Goal: Information Seeking & Learning: Learn about a topic

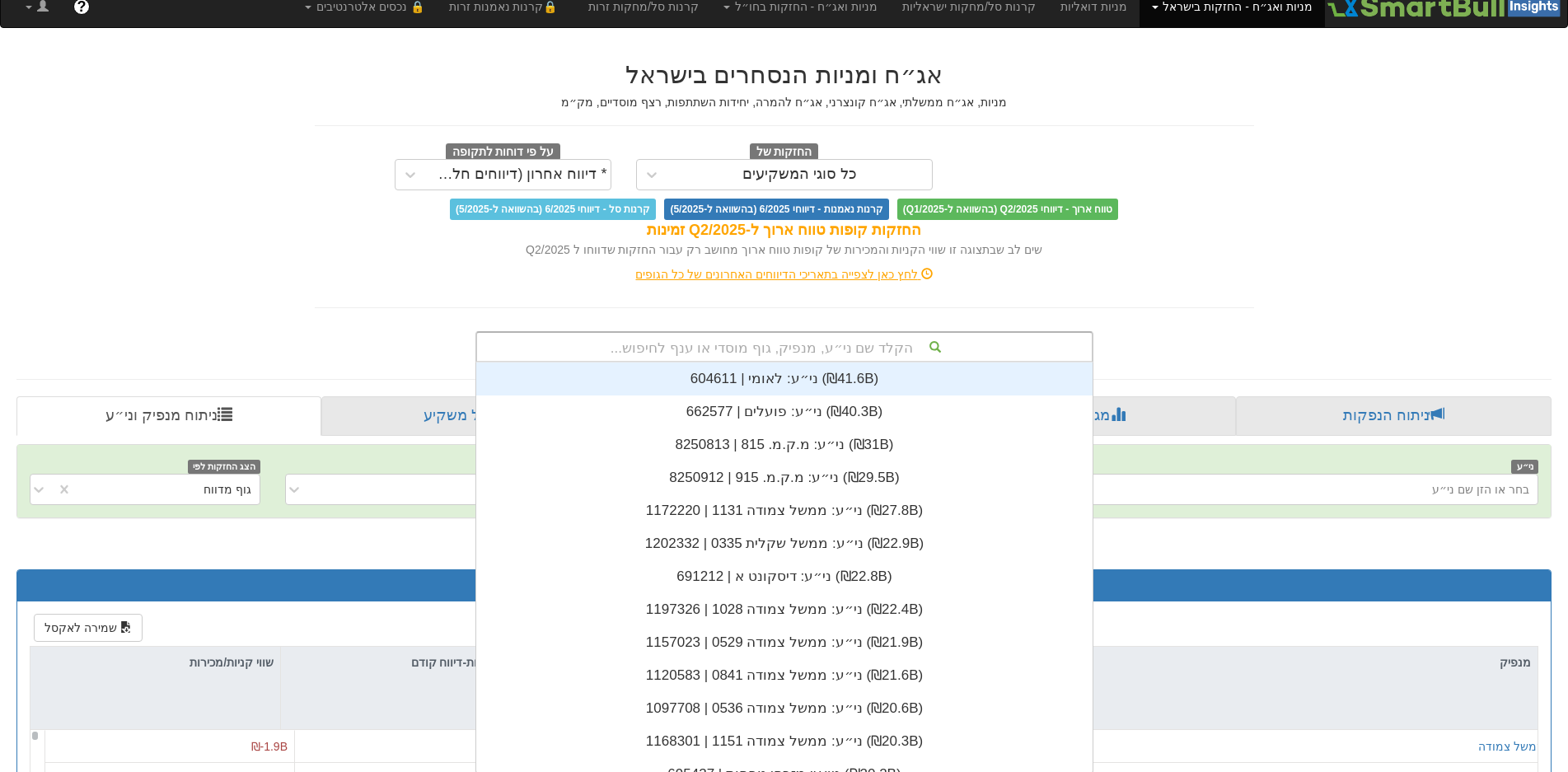
scroll to position [410, 0]
click at [719, 362] on div "הקלד שם ני״ע, מנפיק, גוף מוסדי או ענף לחיפוש... ני״ע: ‏לאומי | 604611 ‎(₪41.6B)…" at bounding box center [784, 346] width 618 height 31
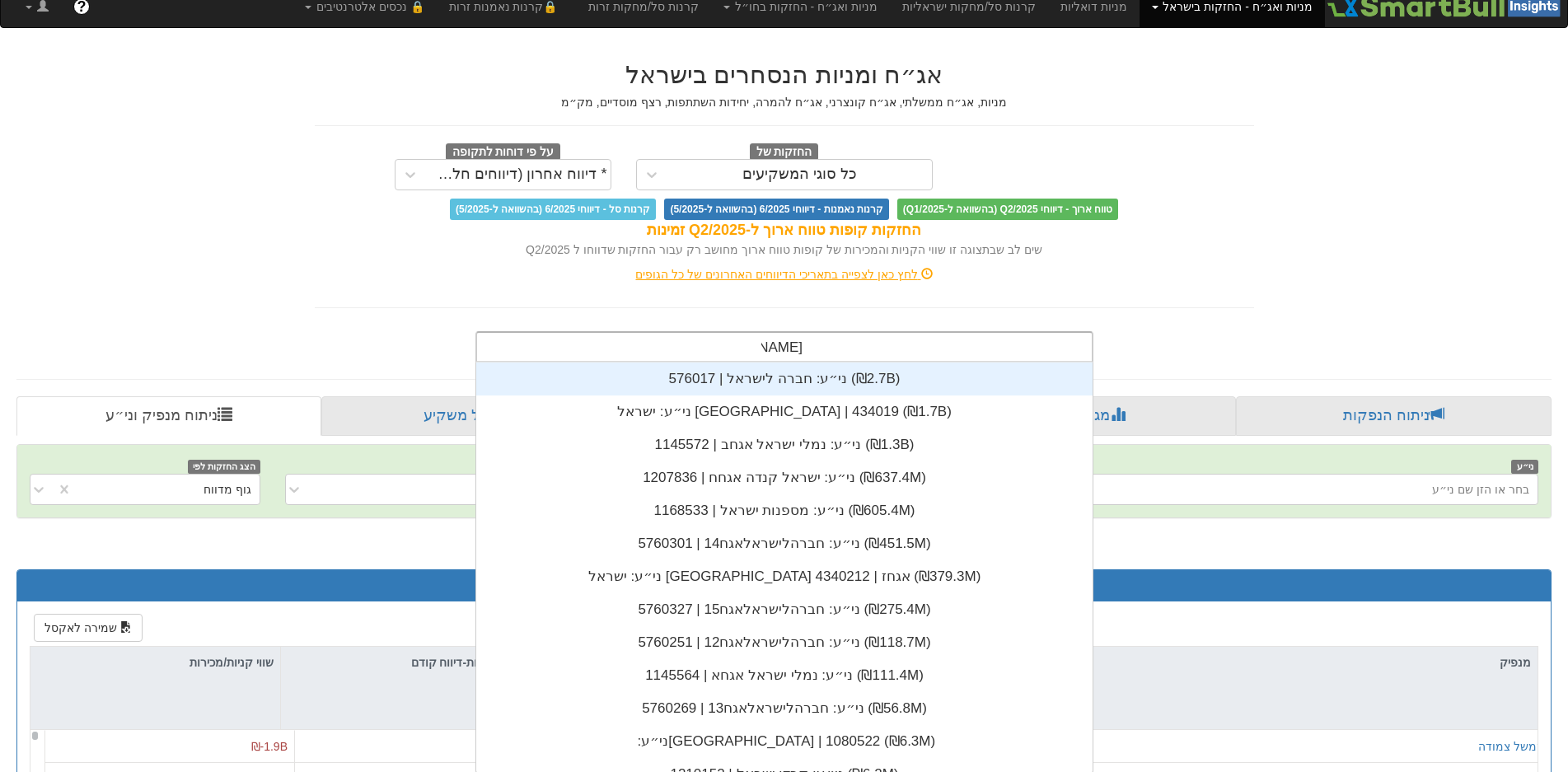
scroll to position [165, 0]
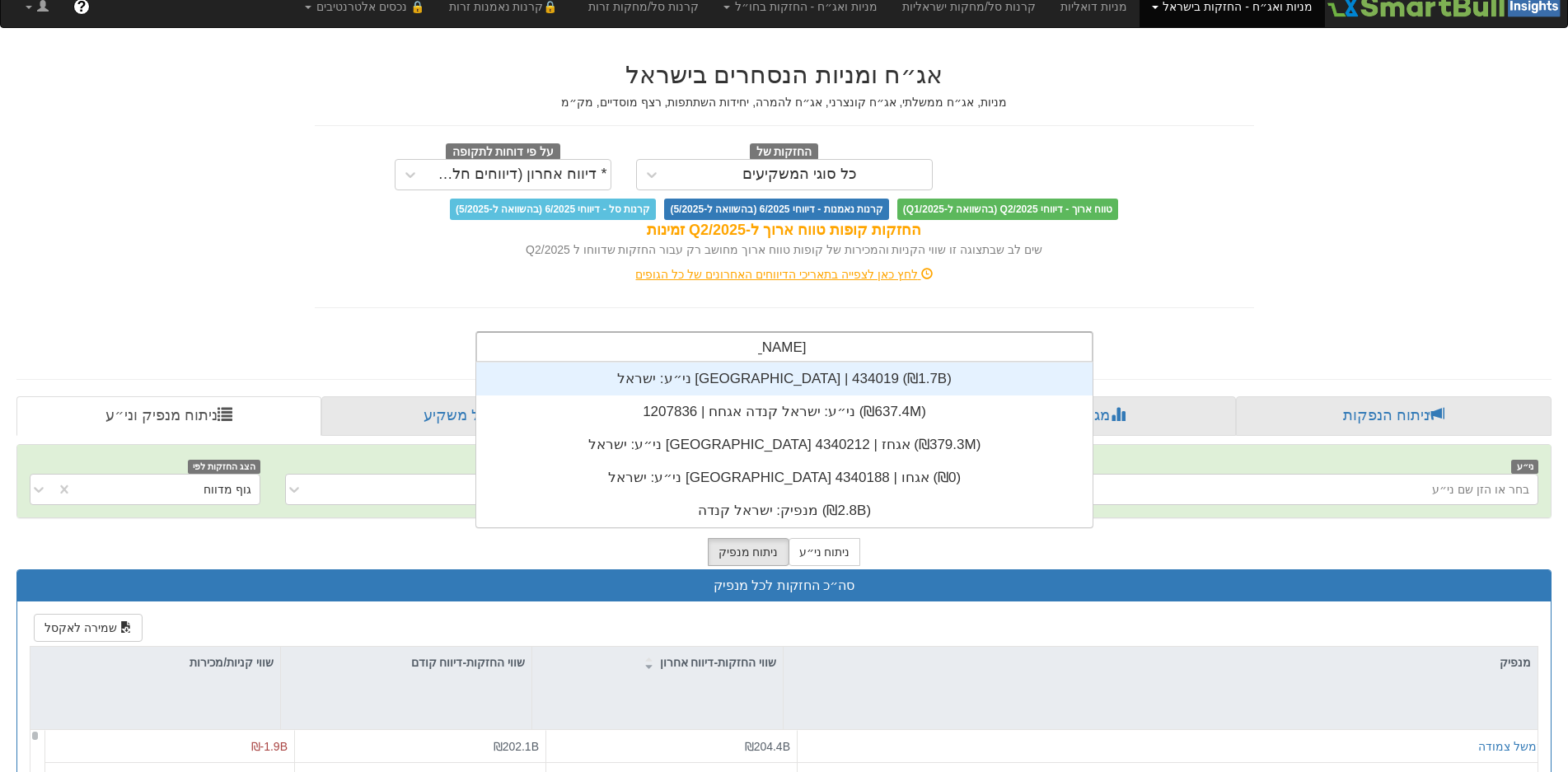
type input "ישראל קנ"
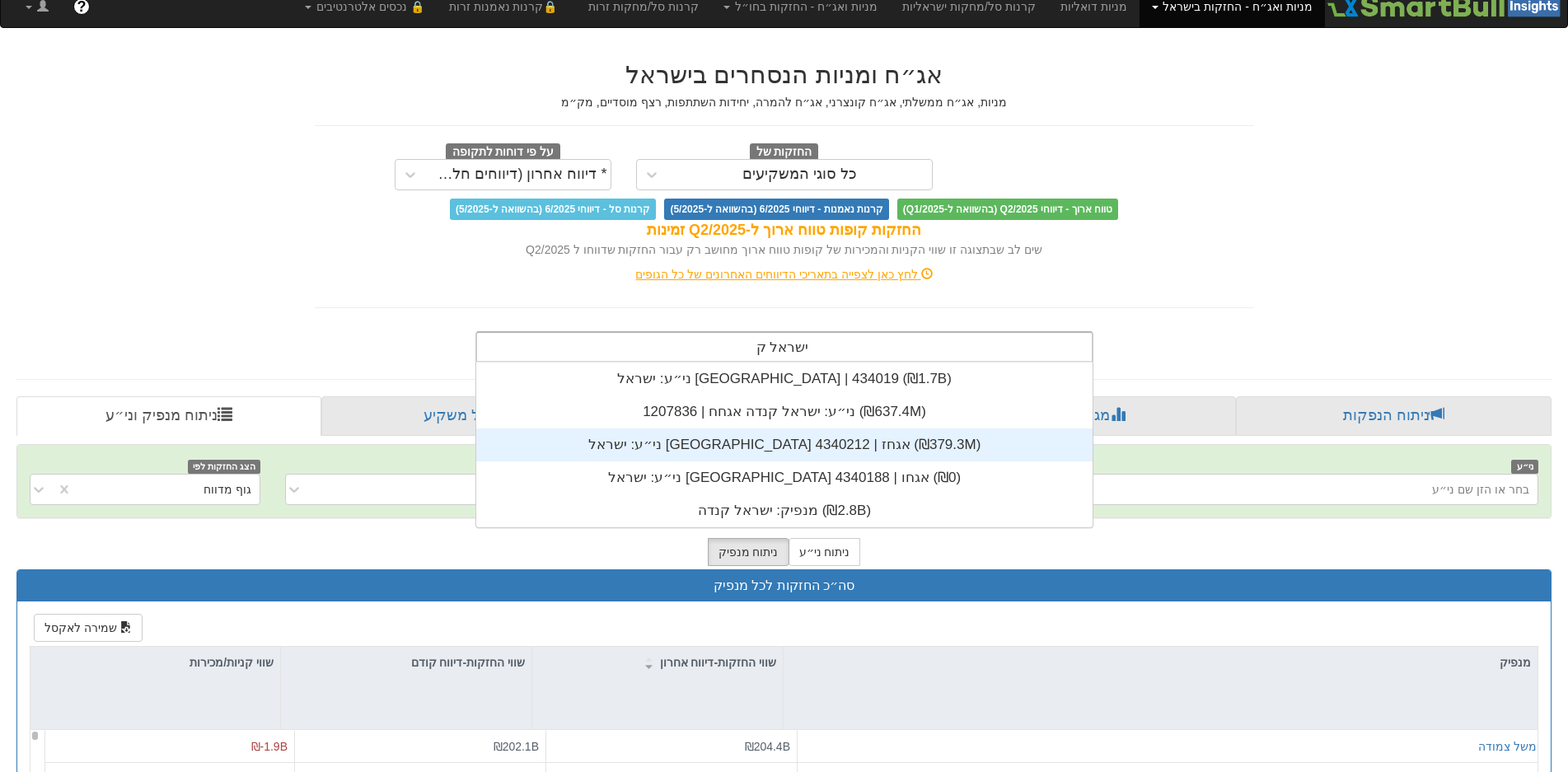
click at [769, 449] on div "ני״ע: ‏ישראל [GEOGRAPHIC_DATA] אגחז | 4340212 ‎(₪379.3M)‎" at bounding box center [784, 445] width 617 height 33
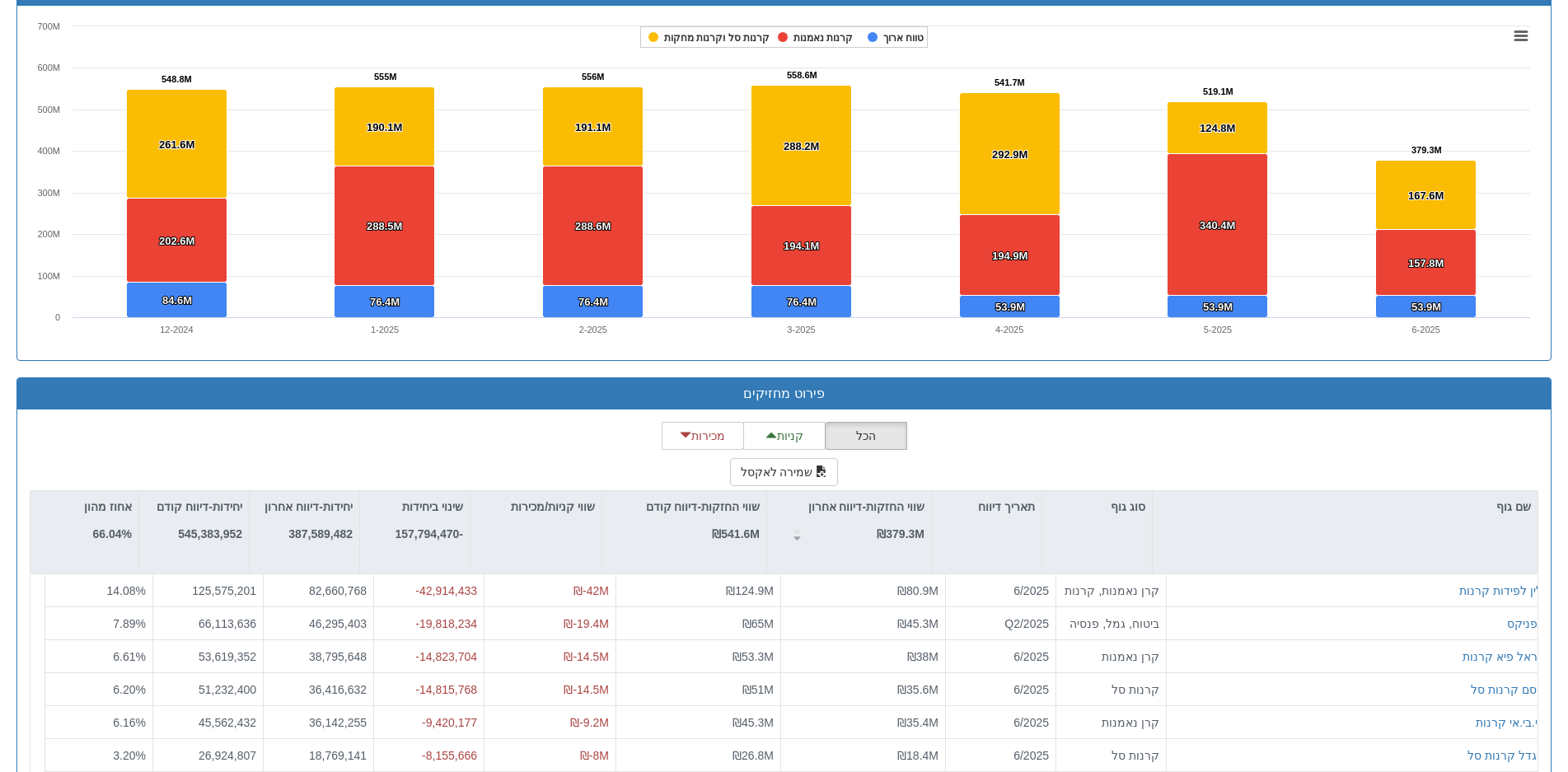
scroll to position [1236, 0]
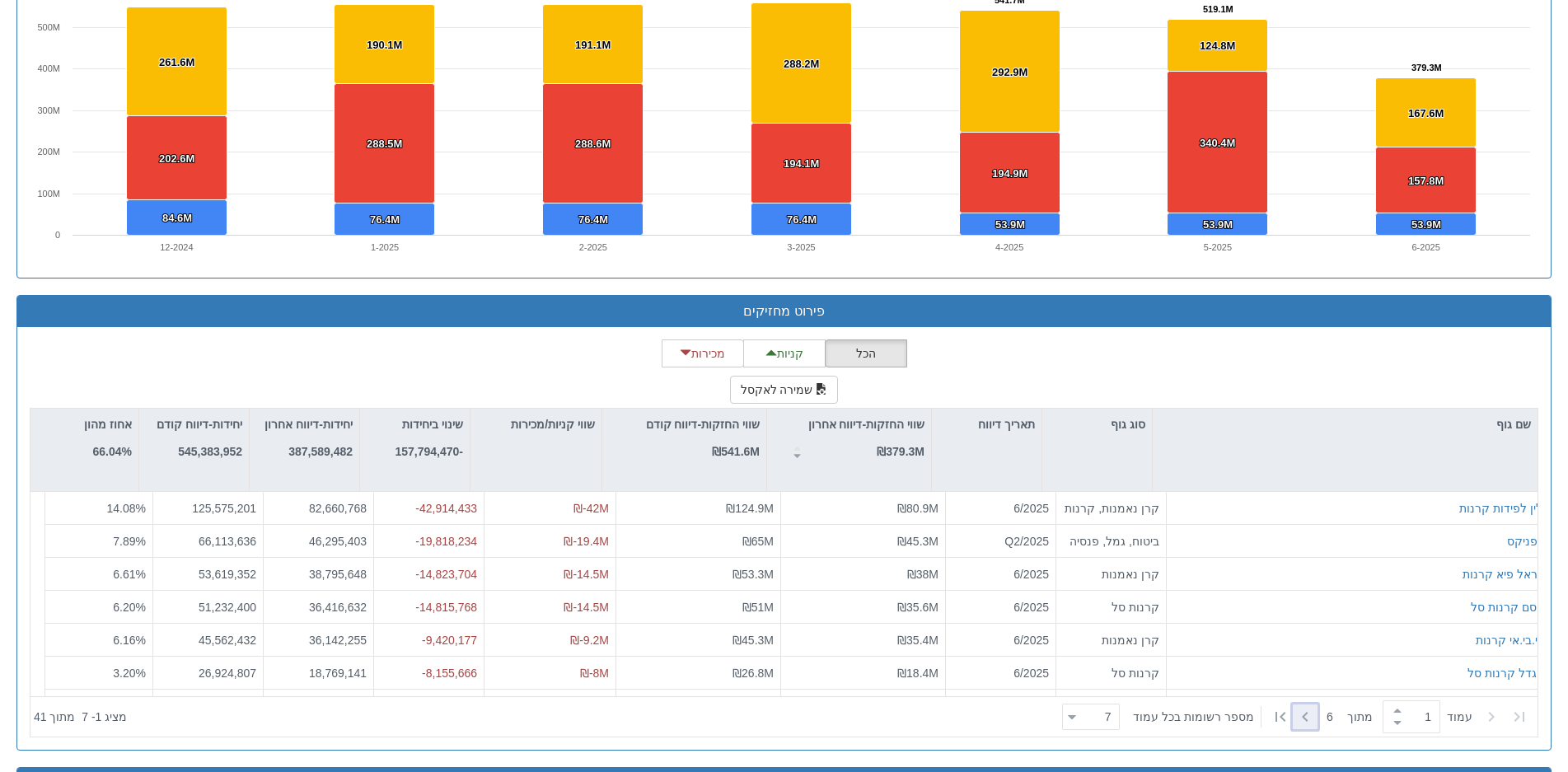
click at [1307, 712] on icon at bounding box center [1305, 716] width 20 height 20
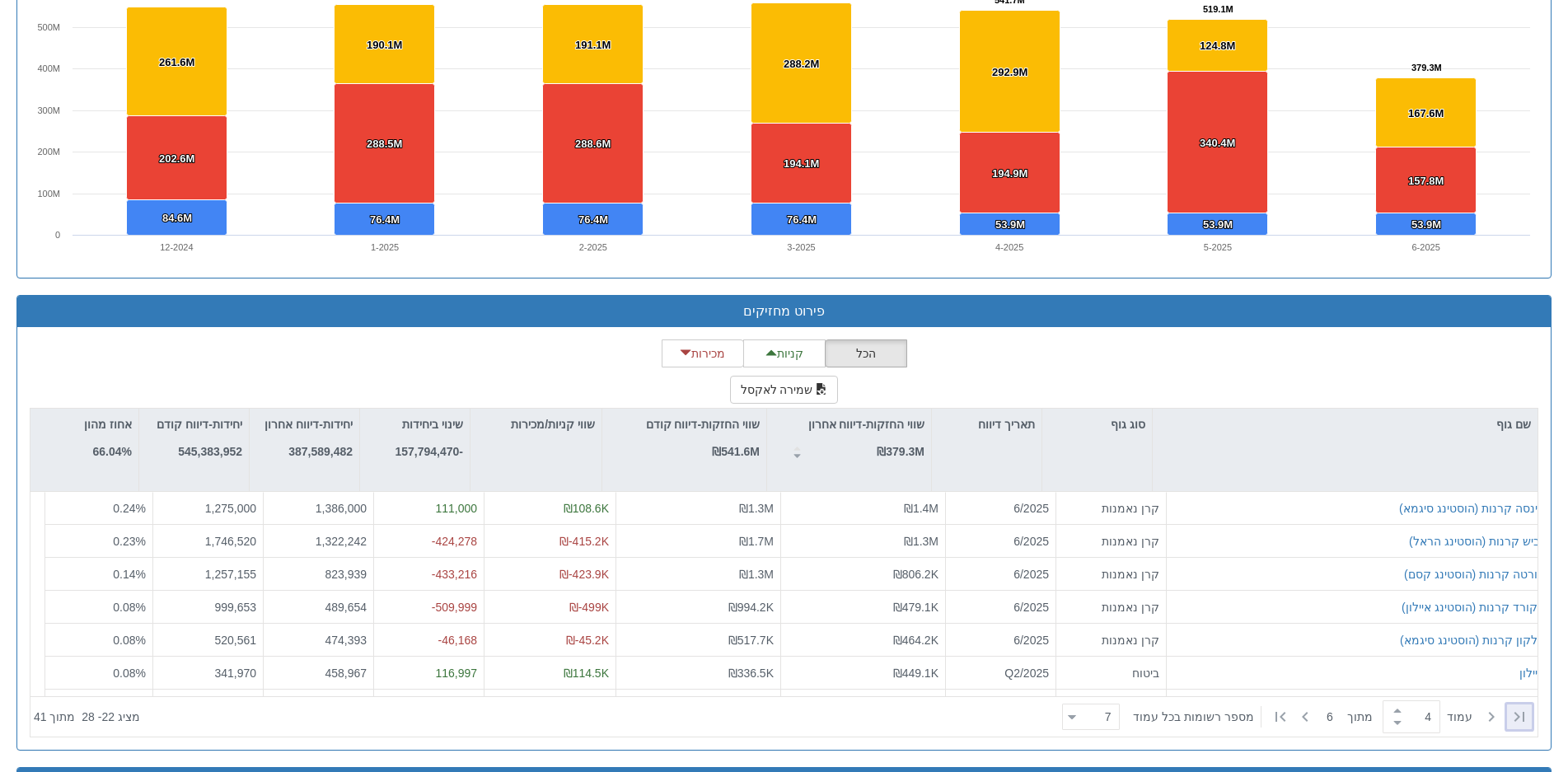
click at [1519, 712] on icon at bounding box center [1519, 716] width 10 height 9
type input "1"
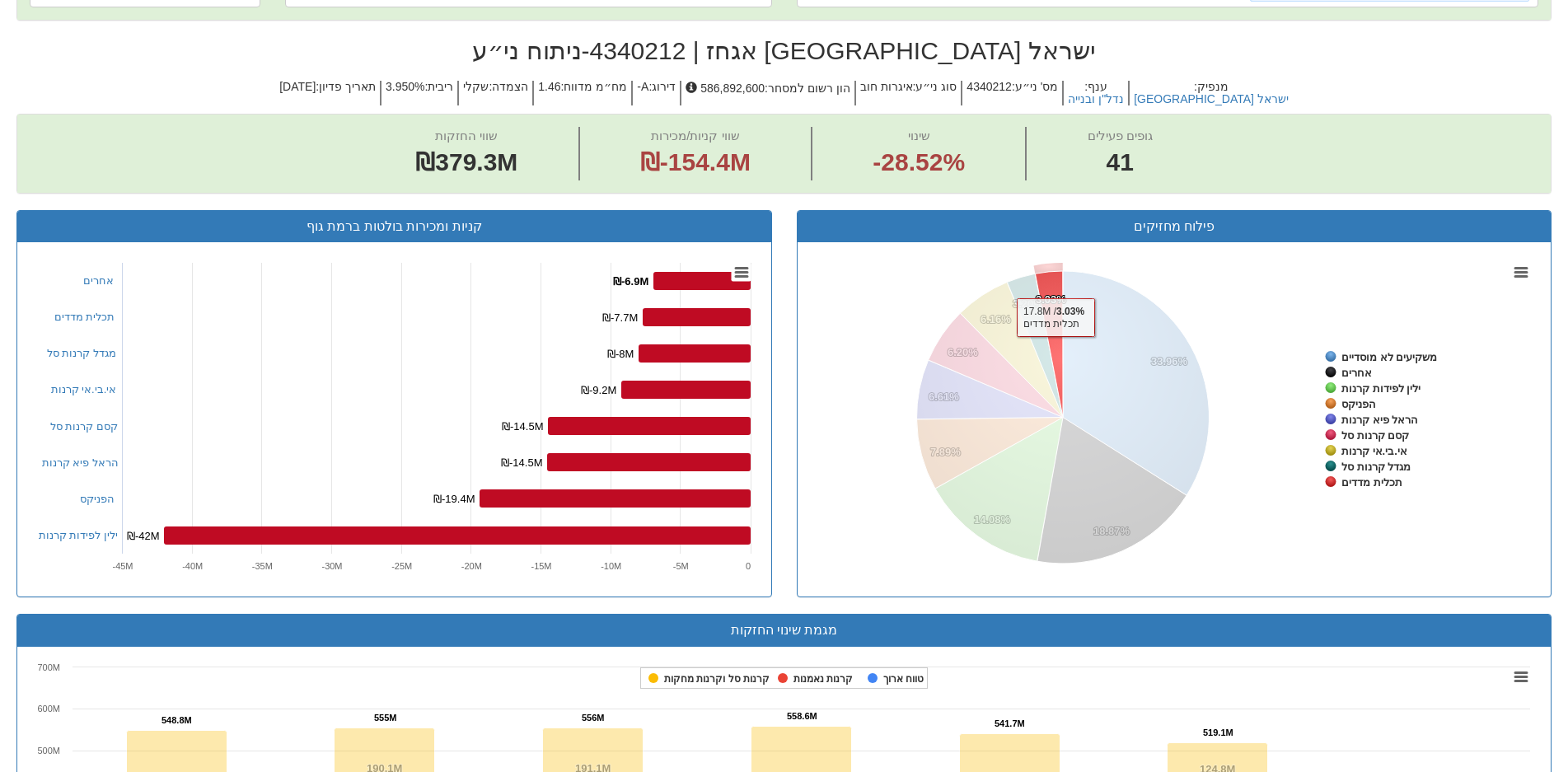
scroll to position [100, 0]
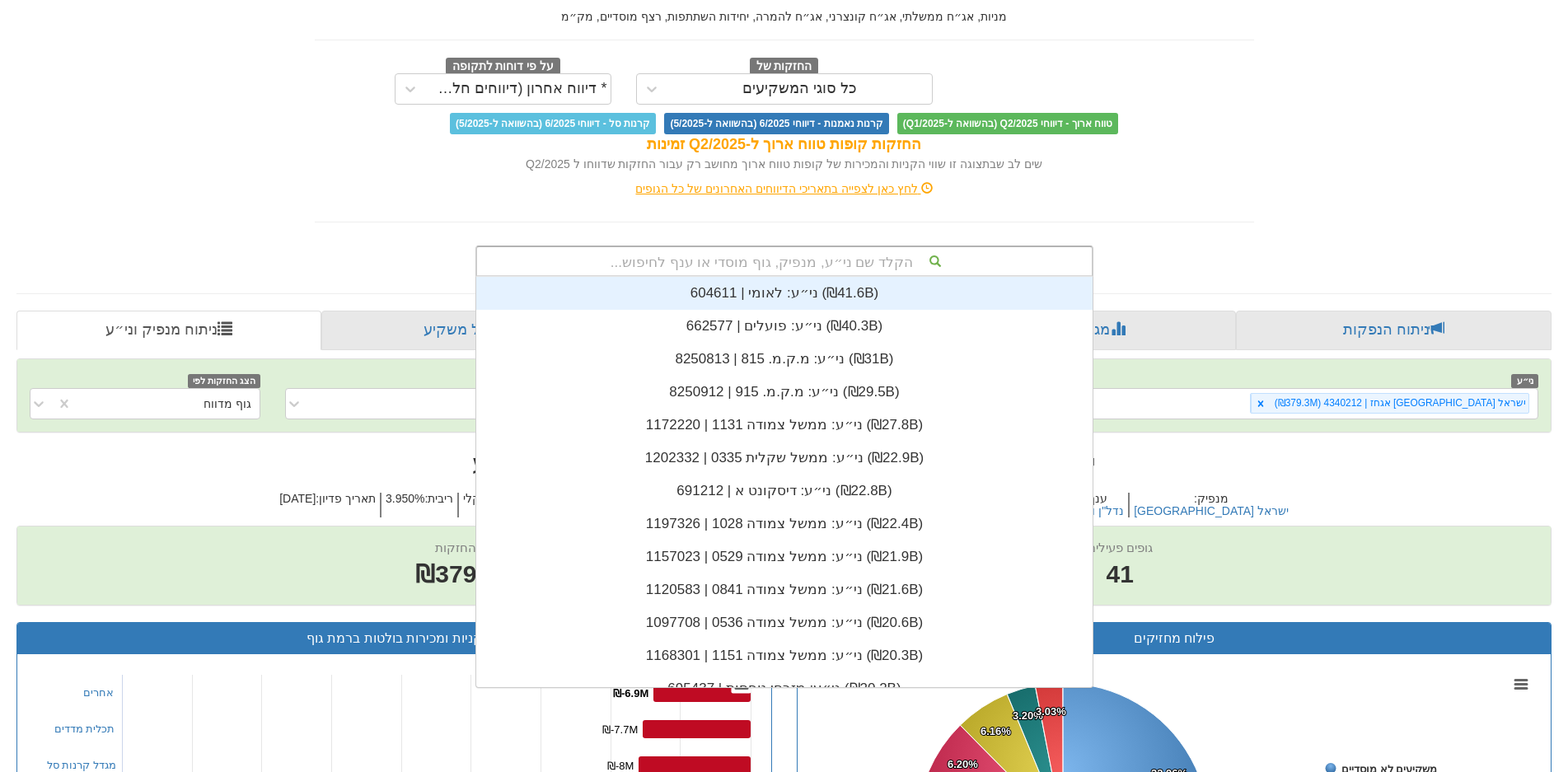
click at [792, 263] on div "הקלד שם ני״ע, מנפיק, גוף מוסדי או ענף לחיפוש..." at bounding box center [784, 261] width 615 height 28
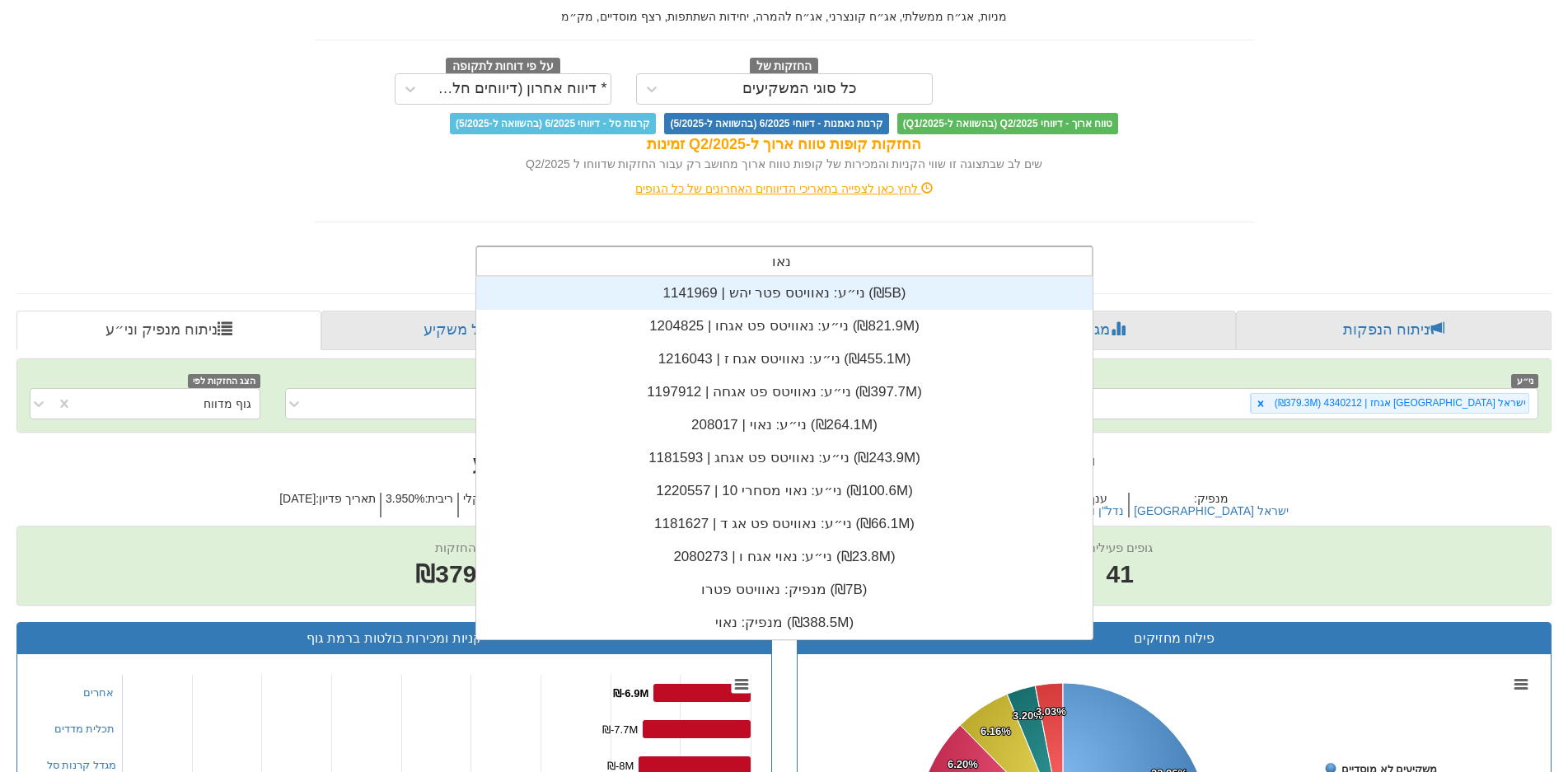
type input "נאוו"
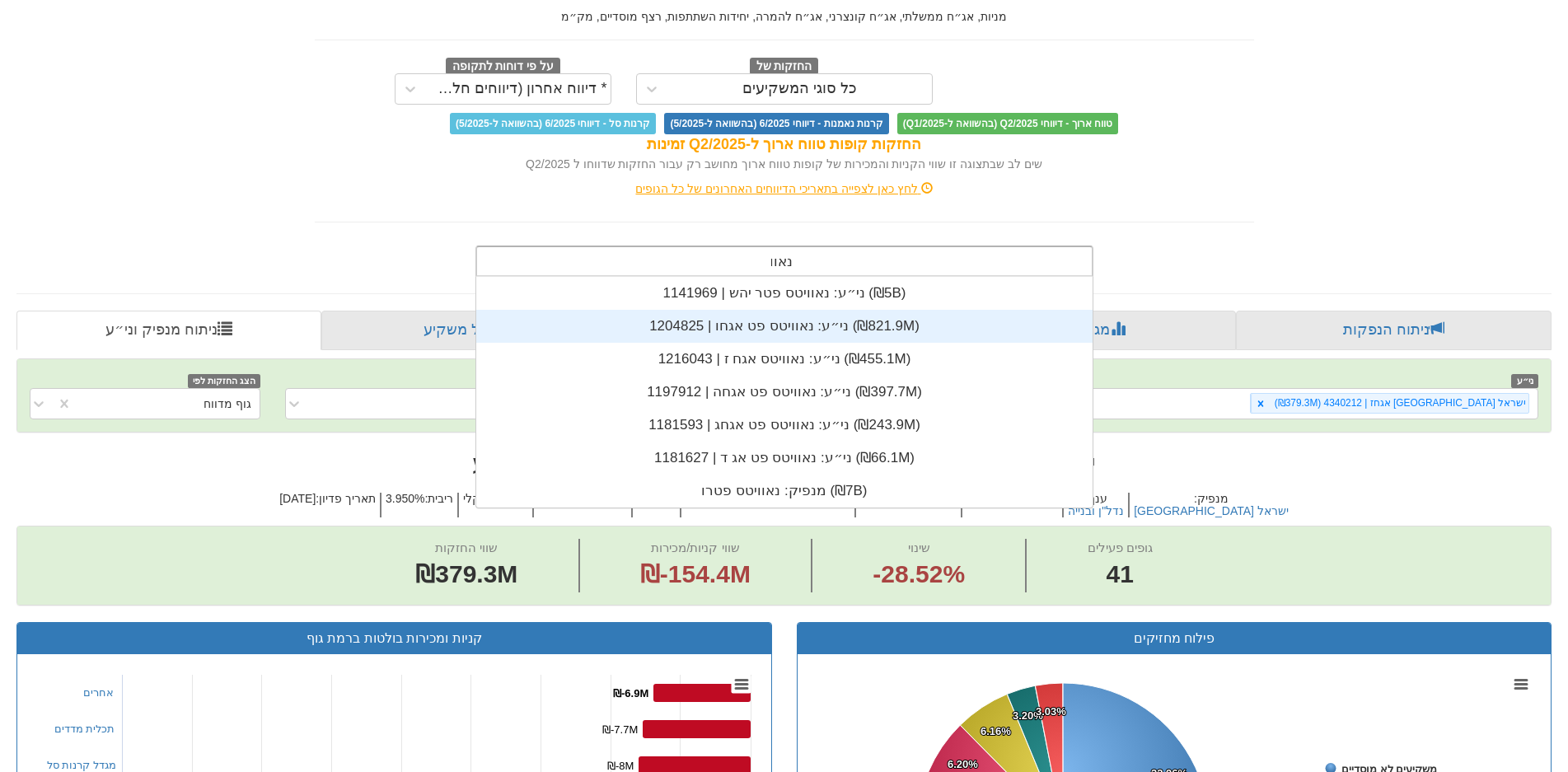
click at [784, 331] on div "ני״ע: ‏נאוויטס פט אגחו | 1204825 ‎(₪821.9M)‎" at bounding box center [784, 326] width 617 height 33
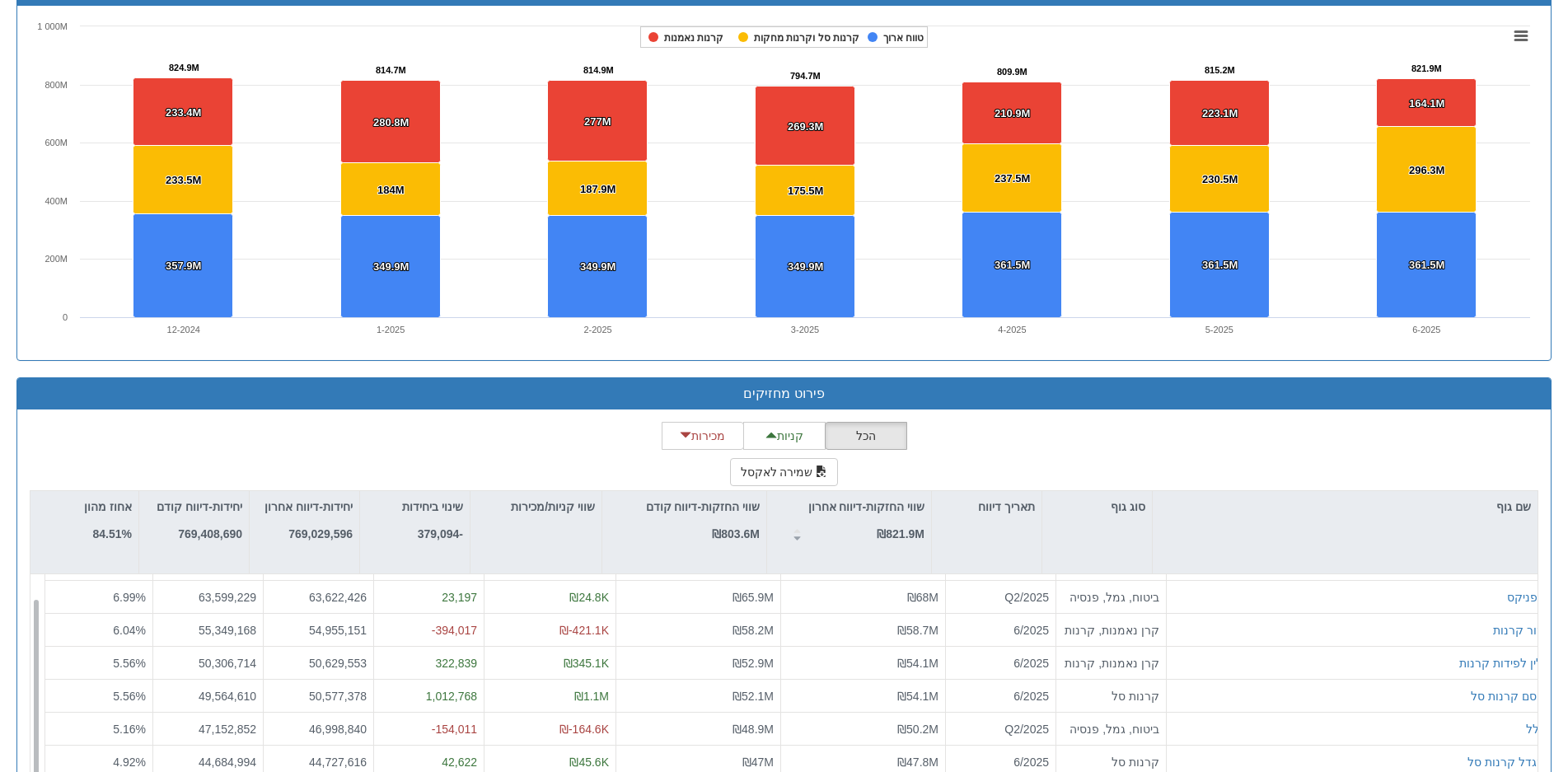
scroll to position [1230, 0]
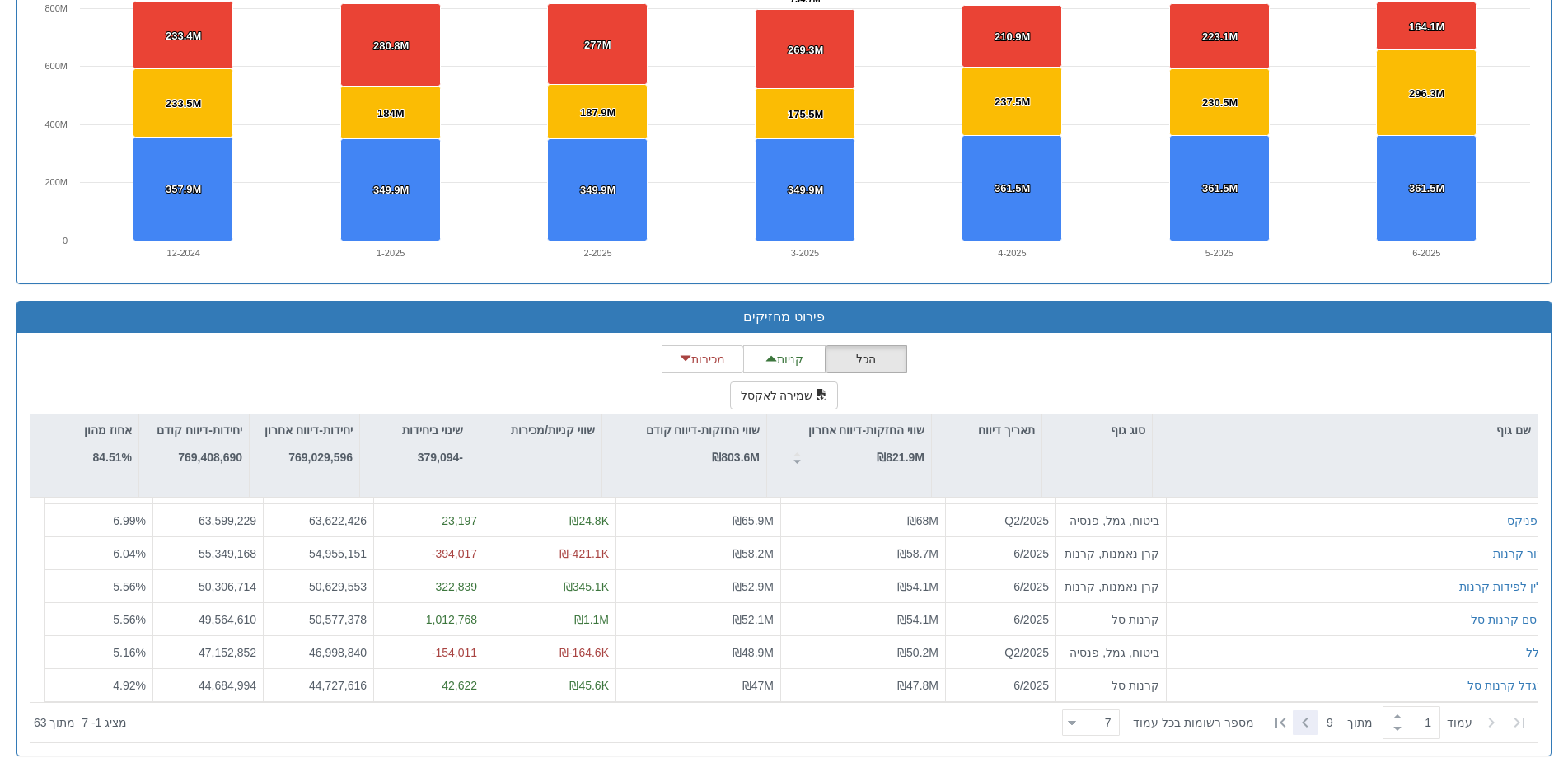
click at [1303, 718] on icon at bounding box center [1305, 722] width 6 height 9
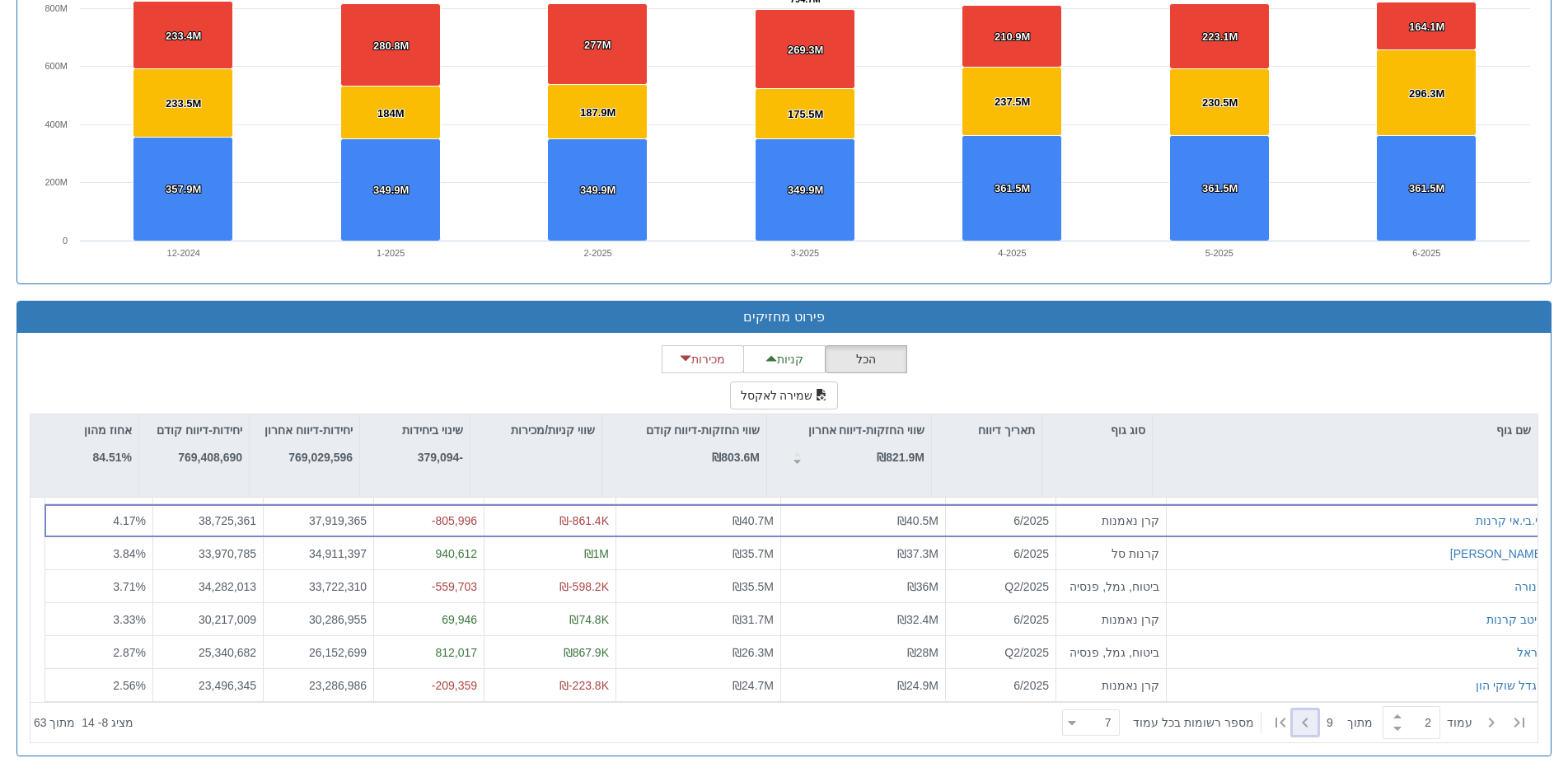
type input "2"
